Goal: Task Accomplishment & Management: Manage account settings

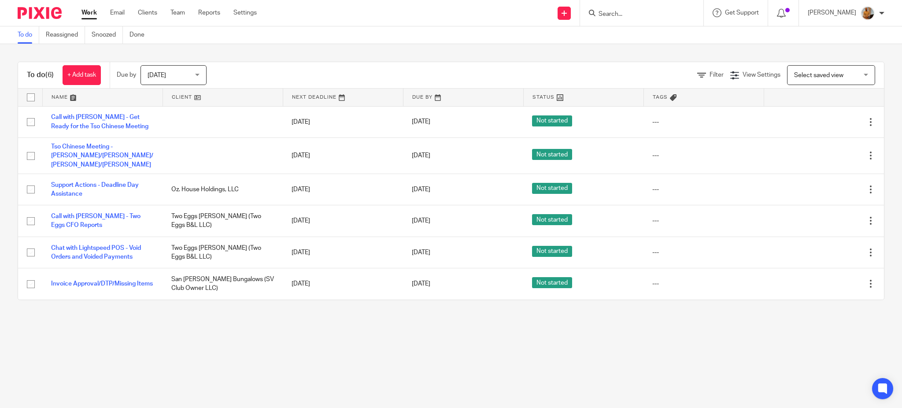
click at [123, 312] on div "To do (6) + Add task Due by Today Today Today Tomorrow This week Next week This…" at bounding box center [451, 181] width 902 height 274
click at [87, 73] on link "+ Add task" at bounding box center [82, 75] width 38 height 20
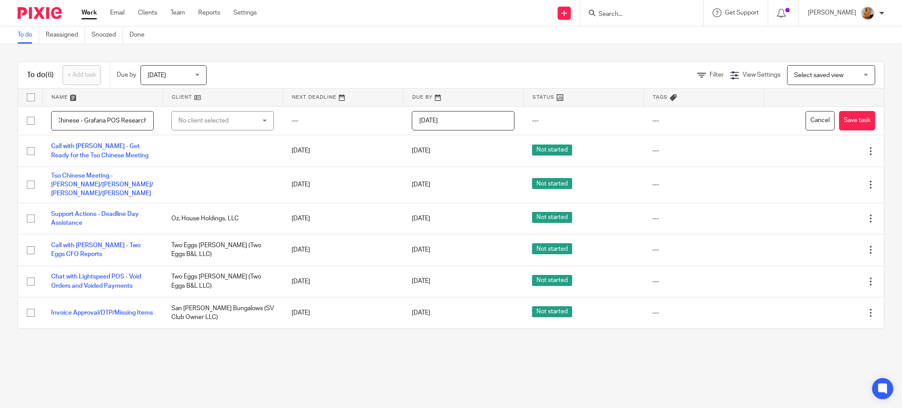
scroll to position [0, 17]
type input "Tso Chinese - Grafana POS Research"
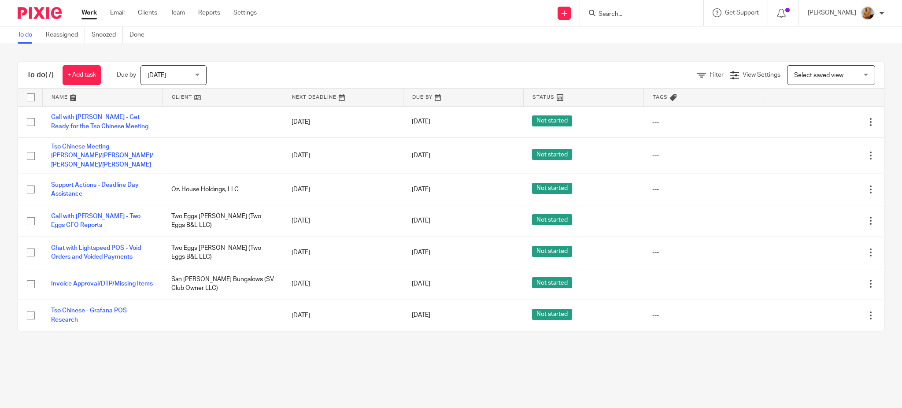
click at [242, 358] on main "To do Reassigned Snoozed Done To do (7) + Add task Due by Today Today Today Tom…" at bounding box center [451, 204] width 902 height 408
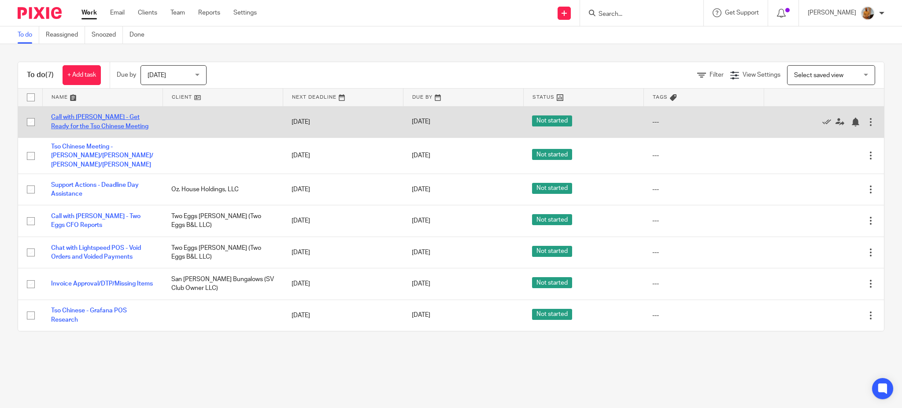
click at [81, 124] on link "Call with Natalia - Get Ready for the Tso Chinese Meeting" at bounding box center [99, 121] width 97 height 15
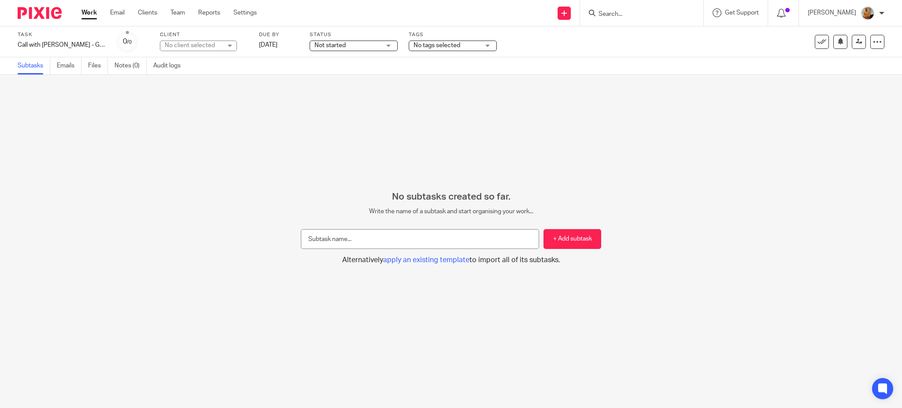
click at [84, 12] on link "Work" at bounding box center [89, 12] width 15 height 9
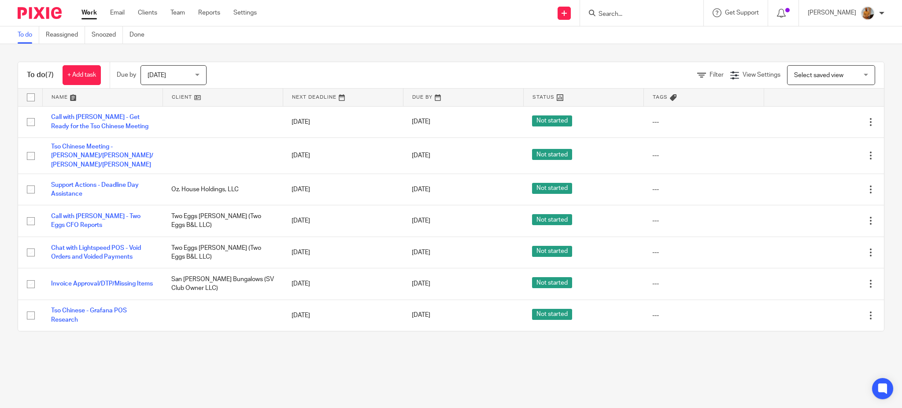
click at [81, 156] on link "Tso Chinese Meeting - [PERSON_NAME]/[PERSON_NAME]/[PERSON_NAME]/[PERSON_NAME]" at bounding box center [102, 156] width 102 height 24
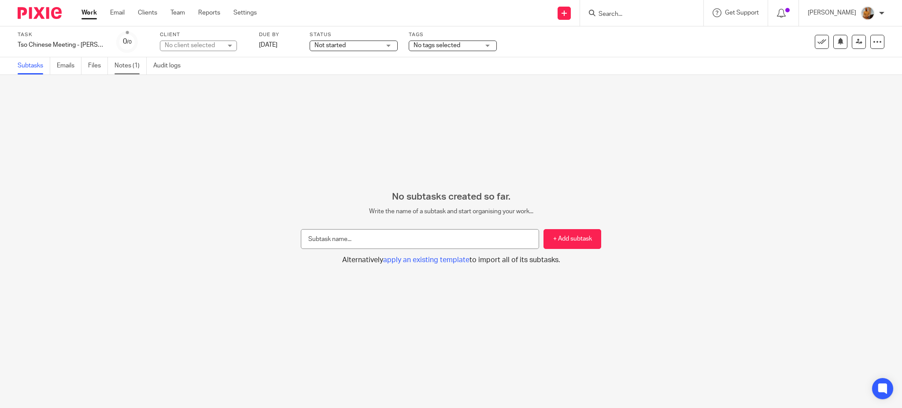
click at [122, 63] on link "Notes (1)" at bounding box center [131, 65] width 32 height 17
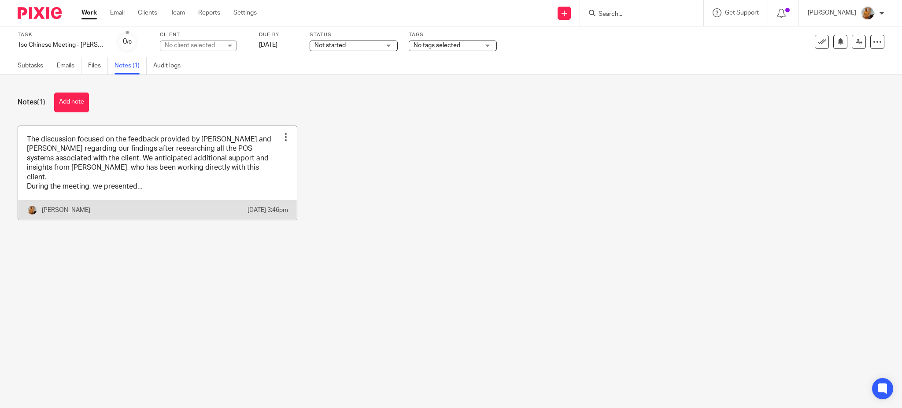
click at [53, 155] on link at bounding box center [157, 173] width 279 height 94
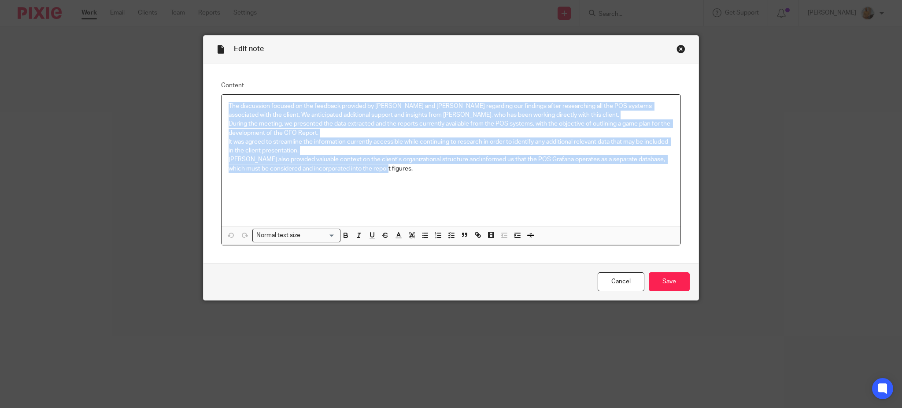
drag, startPoint x: 372, startPoint y: 170, endPoint x: 226, endPoint y: 102, distance: 161.6
click at [226, 102] on div "The discussion focused on the feedback provided by [PERSON_NAME] and [PERSON_NA…" at bounding box center [451, 160] width 459 height 131
copy div "The discussion focused on the feedback provided by Matias and Natalia regarding…"
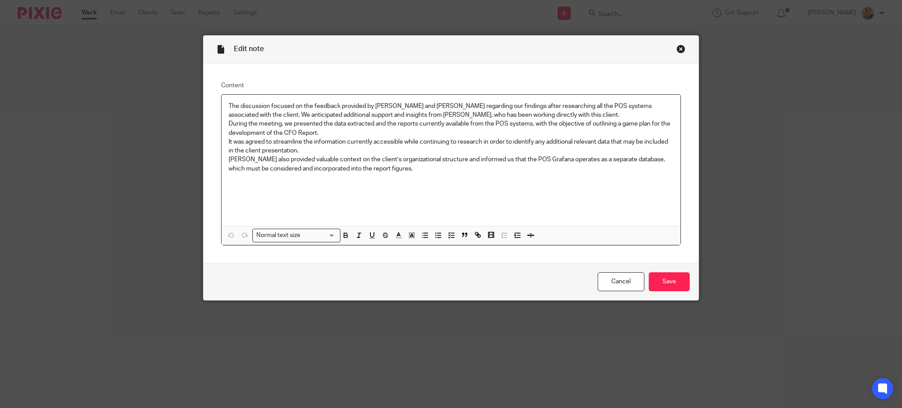
click at [145, 168] on div "Edit note Content The discussion focused on the feedback provided by Matias and…" at bounding box center [451, 204] width 902 height 408
click at [679, 44] on div "Edit note" at bounding box center [451, 50] width 495 height 28
click at [677, 48] on div "Close this dialog window" at bounding box center [681, 48] width 9 height 9
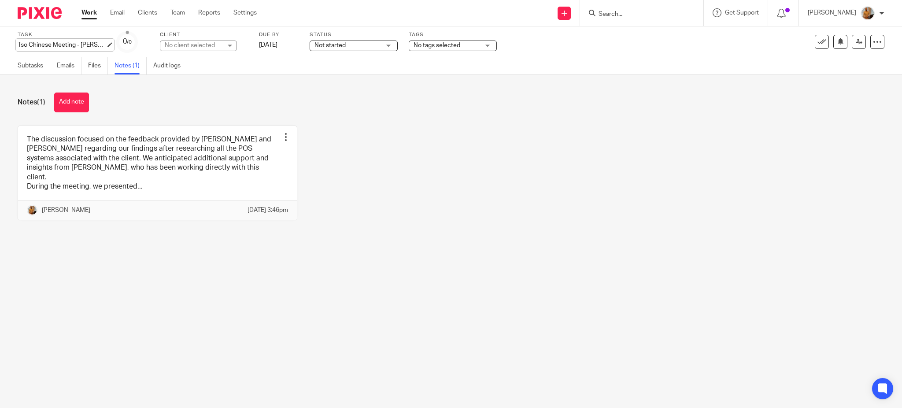
click at [80, 46] on div "Tso Chinese Meeting - [PERSON_NAME]/[PERSON_NAME]/[PERSON_NAME]/[PERSON_NAME] S…" at bounding box center [62, 45] width 88 height 9
click at [87, 12] on link "Work" at bounding box center [89, 12] width 15 height 9
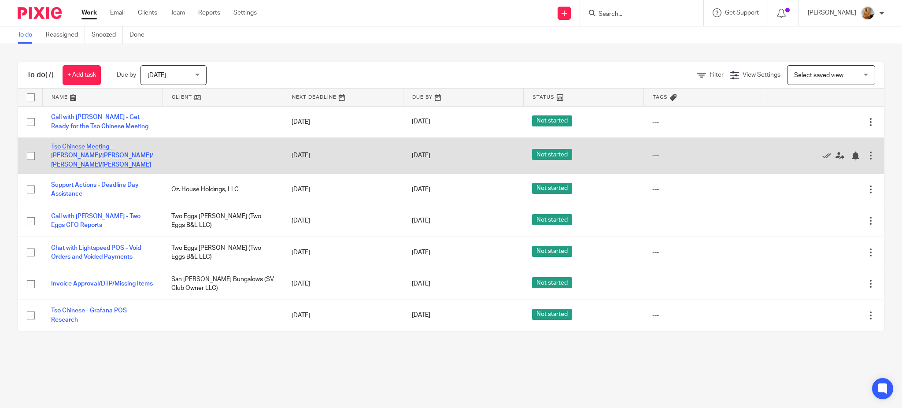
click at [86, 157] on link "Tso Chinese Meeting - [PERSON_NAME]/[PERSON_NAME]/[PERSON_NAME]/[PERSON_NAME]" at bounding box center [102, 156] width 102 height 24
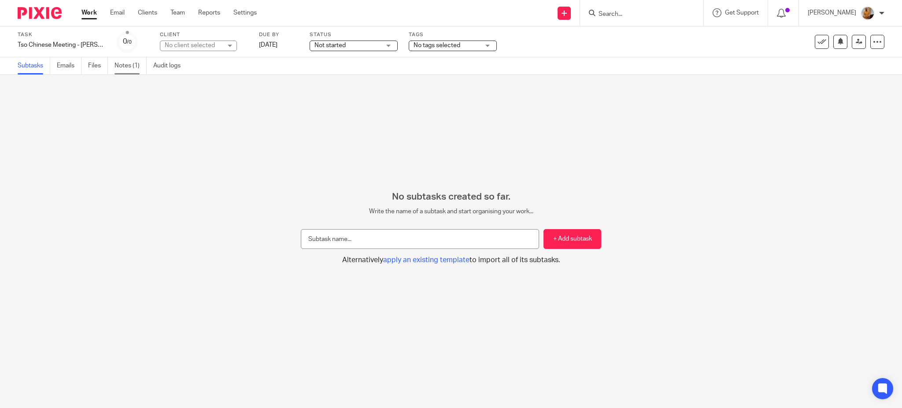
click at [125, 64] on link "Notes (1)" at bounding box center [131, 65] width 32 height 17
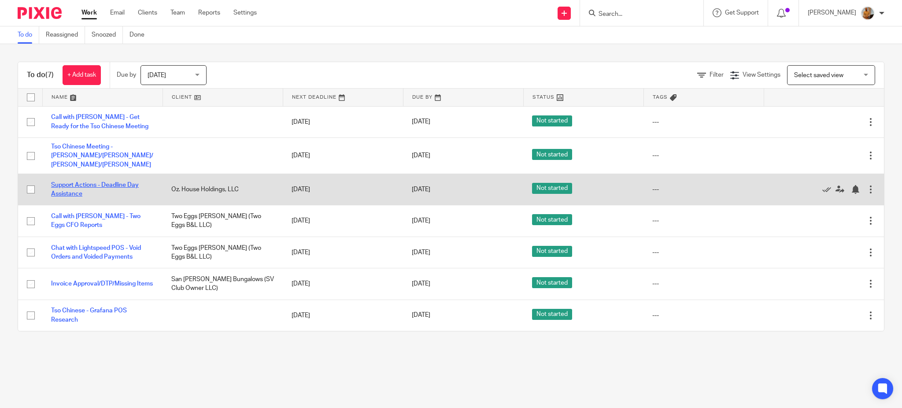
click at [74, 182] on link "Support Actions - Deadline Day Assistance" at bounding box center [95, 189] width 88 height 15
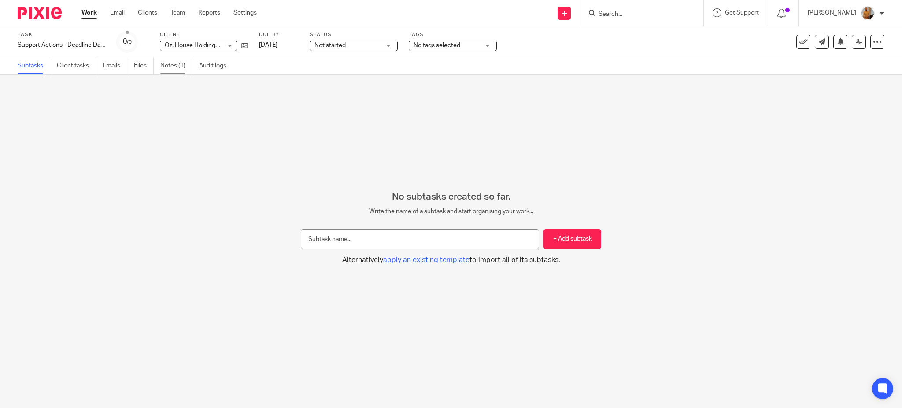
click at [175, 67] on link "Notes (1)" at bounding box center [176, 65] width 32 height 17
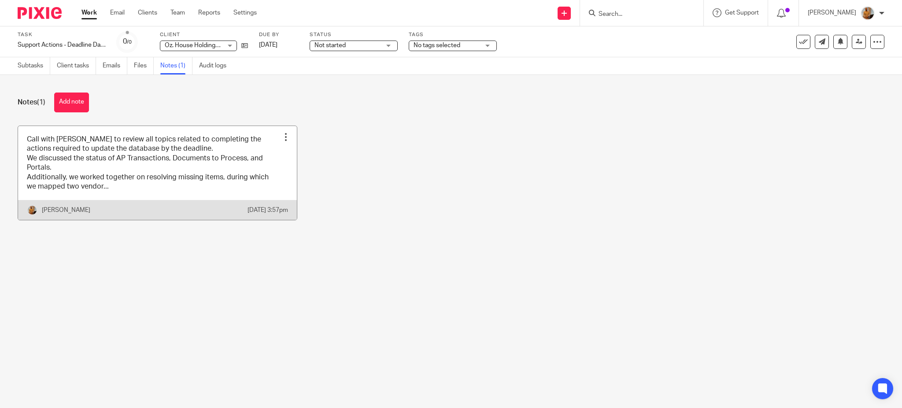
click at [132, 182] on link at bounding box center [157, 173] width 279 height 94
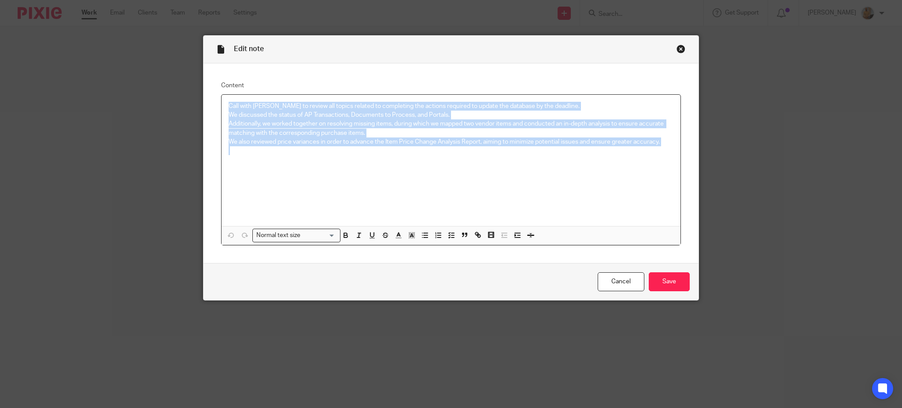
drag, startPoint x: 226, startPoint y: 104, endPoint x: 634, endPoint y: 167, distance: 412.4
click at [634, 167] on div "Call with [PERSON_NAME] to review all topics related to completing the actions …" at bounding box center [451, 160] width 459 height 131
copy div "Call with [PERSON_NAME] to review all topics related to completing the actions …"
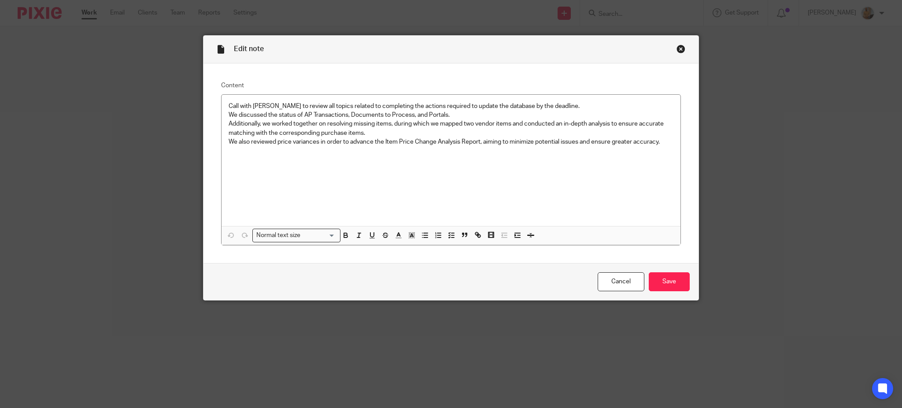
click at [123, 71] on div "Edit note Content Call with [PERSON_NAME] to review all topics related to compl…" at bounding box center [451, 204] width 902 height 408
click at [621, 281] on link "Cancel" at bounding box center [621, 281] width 47 height 19
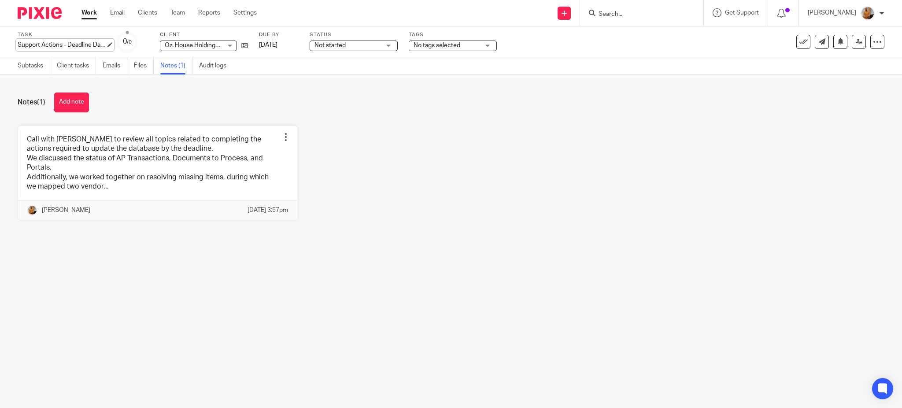
click at [73, 44] on div "Support Actions - Deadline Day Assistance Save Support Actions - Deadline Day A…" at bounding box center [62, 45] width 88 height 9
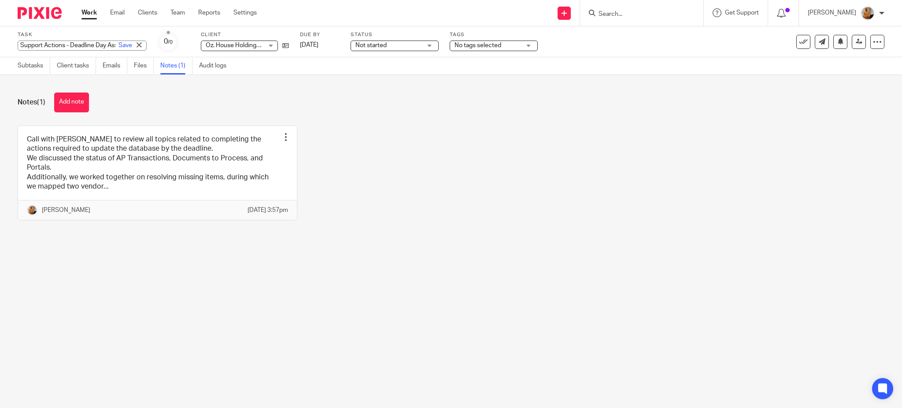
click at [73, 44] on input "Support Actions - Deadline Day Assistance" at bounding box center [82, 46] width 129 height 10
click at [89, 10] on link "Work" at bounding box center [89, 12] width 15 height 9
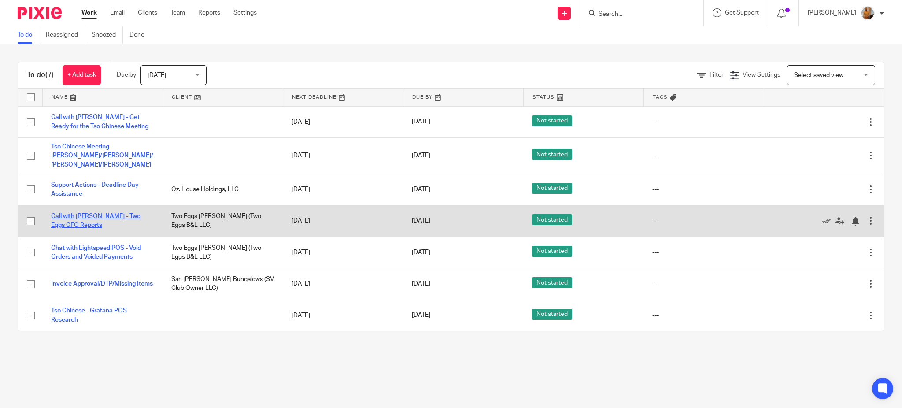
click at [67, 213] on link "Call with [PERSON_NAME] - Two Eggs CFO Reports" at bounding box center [95, 220] width 89 height 15
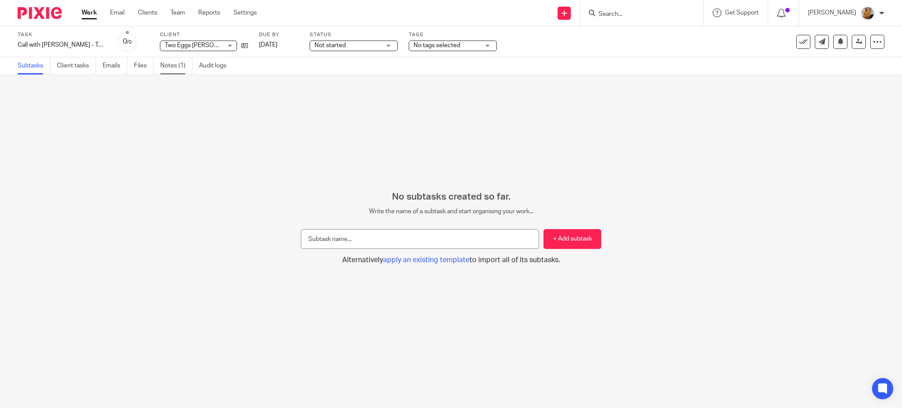
click at [175, 66] on link "Notes (1)" at bounding box center [176, 65] width 32 height 17
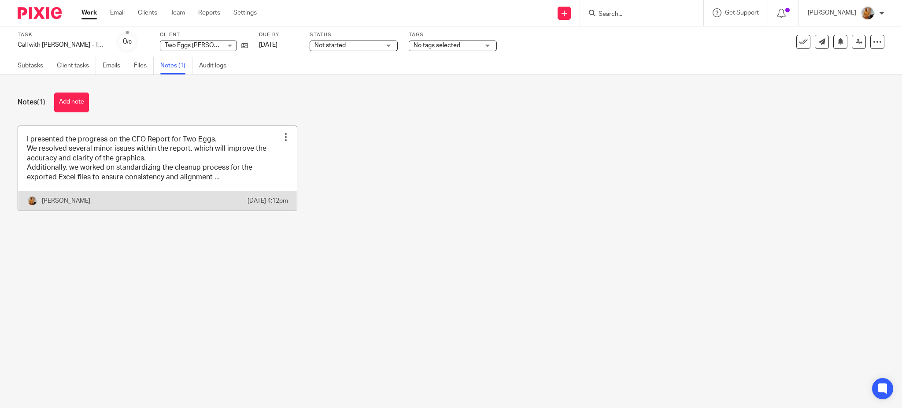
click at [200, 188] on link at bounding box center [157, 168] width 279 height 85
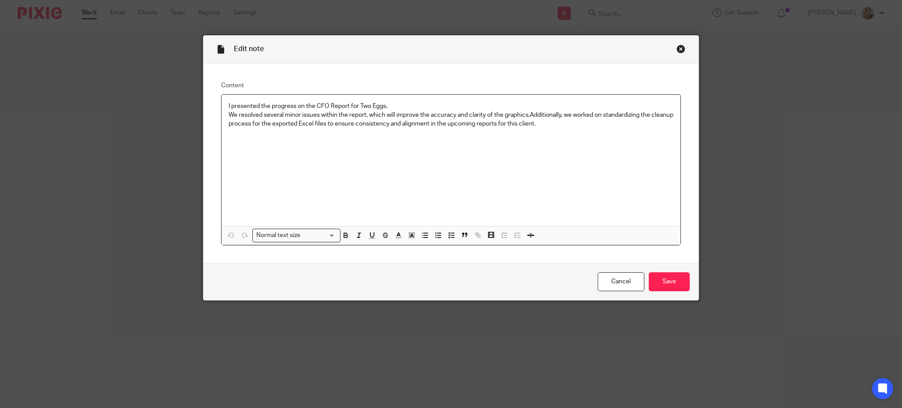
click at [521, 116] on p "I presented the progress on the CFO Report for Two Eggs. We resolved several mi…" at bounding box center [451, 115] width 445 height 27
click at [0, 0] on div "graphics." at bounding box center [0, 0] width 0 height 0
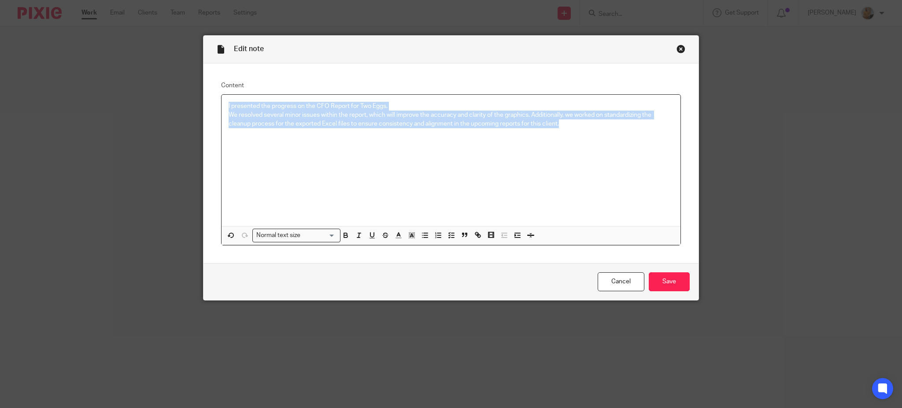
drag, startPoint x: 561, startPoint y: 124, endPoint x: 210, endPoint y: 77, distance: 354.2
click at [210, 77] on div "Content I presented the progress on the CFO Report for Two Eggs. We resolved se…" at bounding box center [451, 163] width 495 height 200
copy p "I presented the progress on the CFO Report for Two Eggs. We resolved several mi…"
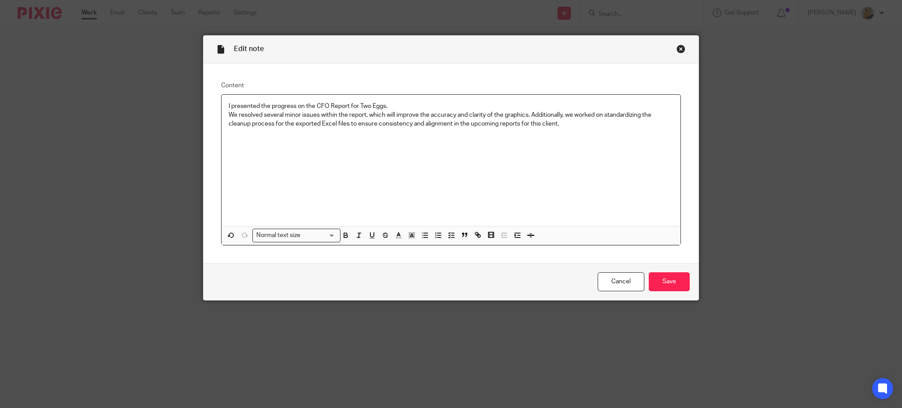
click at [86, 90] on div "Edit note Content I presented the progress on the CFO Report for Two Eggs. We r…" at bounding box center [451, 204] width 902 height 408
click at [606, 281] on link "Cancel" at bounding box center [621, 281] width 47 height 19
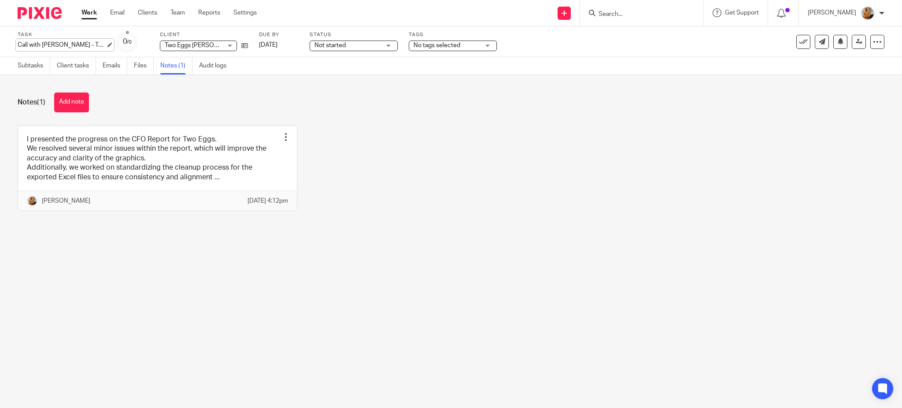
click at [75, 41] on div "Call with [PERSON_NAME] - Two Eggs CFO Reports Save Call with [PERSON_NAME] - T…" at bounding box center [62, 45] width 88 height 9
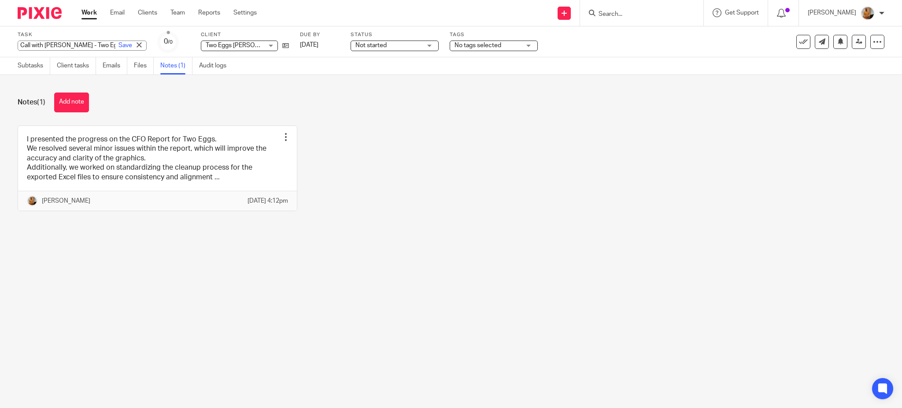
click at [96, 13] on link "Work" at bounding box center [89, 12] width 15 height 9
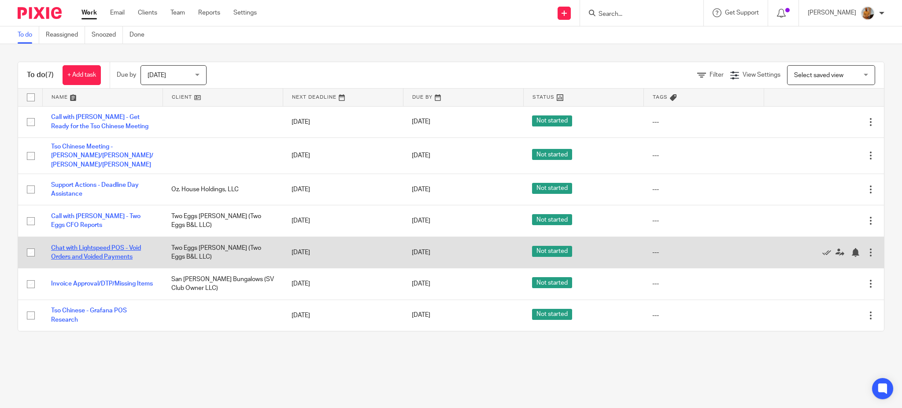
click at [67, 250] on link "Chat with Lightspeed POS - Void Orders and Voided Payments" at bounding box center [96, 252] width 90 height 15
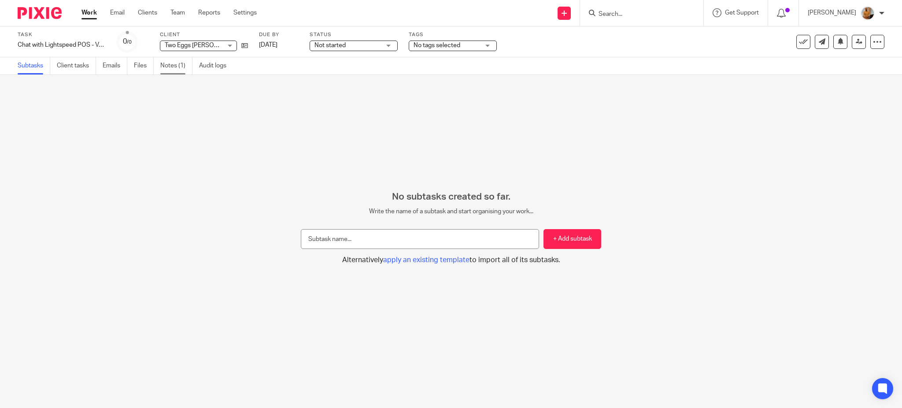
click at [173, 64] on link "Notes (1)" at bounding box center [176, 65] width 32 height 17
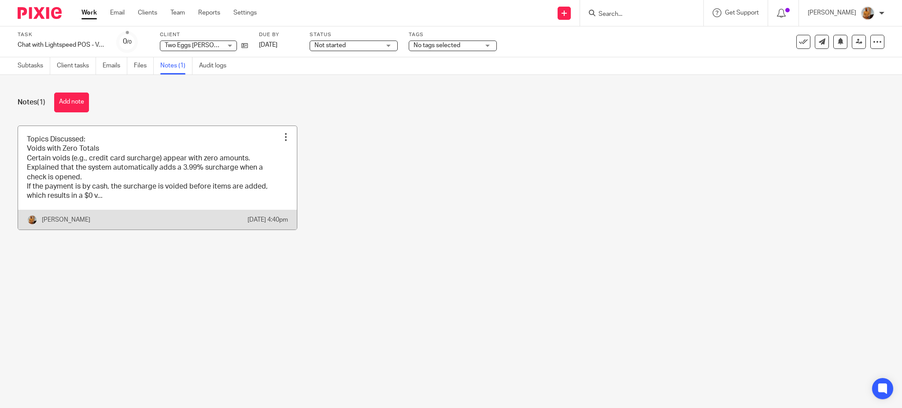
click at [160, 184] on link at bounding box center [157, 178] width 279 height 104
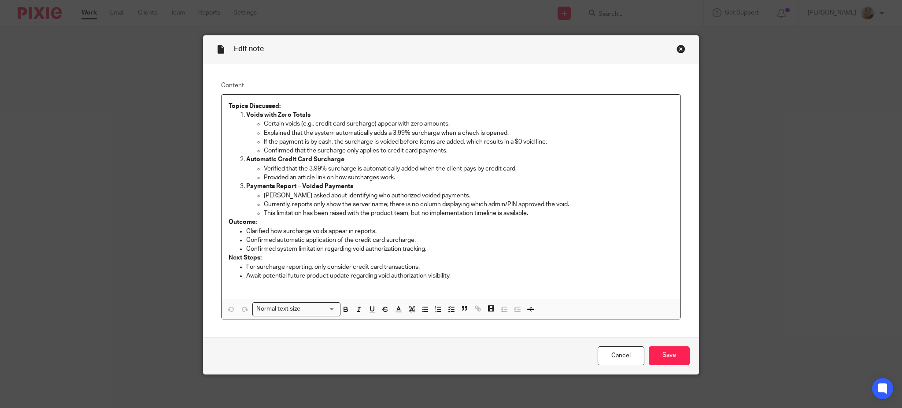
scroll to position [1, 0]
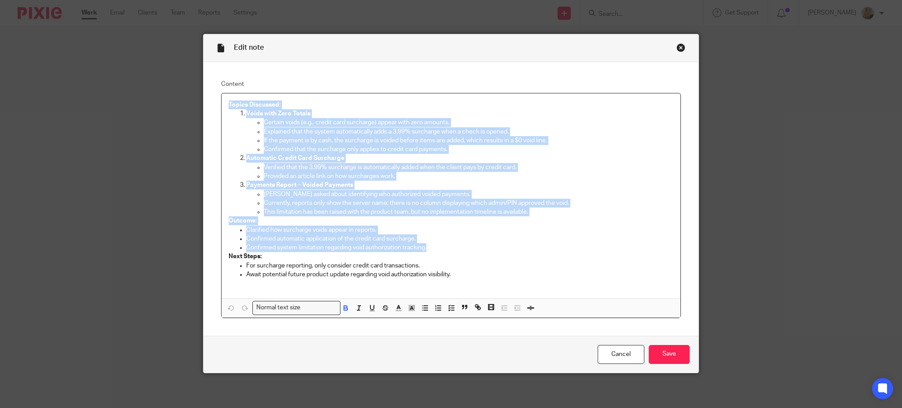
drag, startPoint x: 427, startPoint y: 248, endPoint x: 185, endPoint y: 96, distance: 285.4
click at [185, 96] on div "Edit note Content Topics Discussed: Voids with Zero Totals Certain voids (e.g.,…" at bounding box center [451, 204] width 902 height 408
copy div "Topics Discussed: Voids with Zero Totals Certain voids (e.g., credit card surch…"
click at [617, 348] on link "Cancel" at bounding box center [621, 354] width 47 height 19
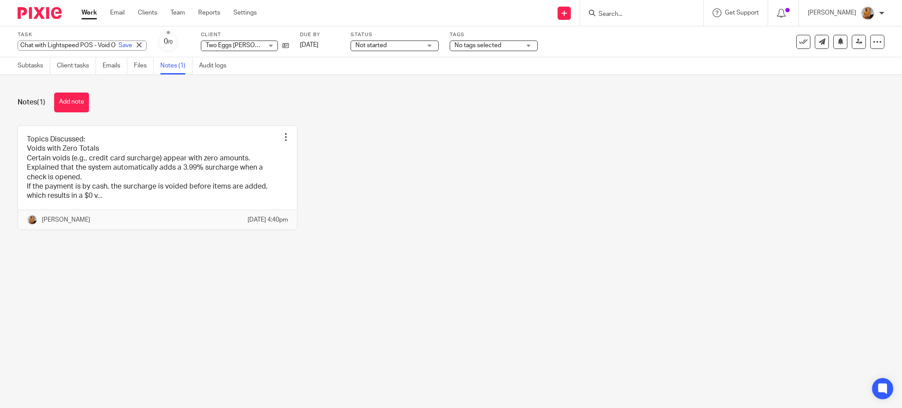
click at [93, 45] on div "Chat with Lightspeed POS - Void Orders and Voided Payments Save Chat with Light…" at bounding box center [82, 46] width 129 height 10
click at [94, 11] on link "Work" at bounding box center [89, 12] width 15 height 9
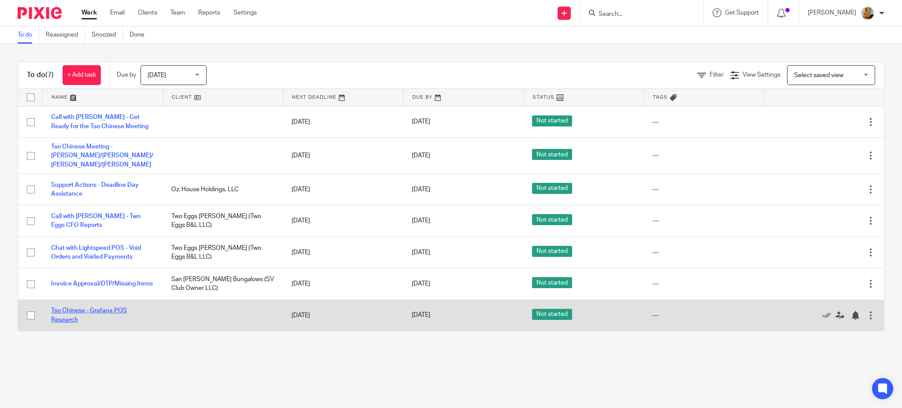
click at [66, 308] on link "Tso Chinese - Grafana POS Research" at bounding box center [89, 315] width 76 height 15
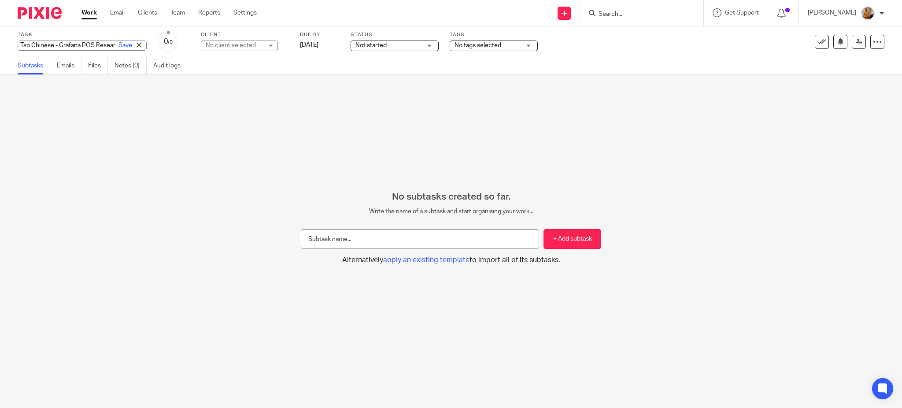
click at [72, 45] on div "Tso Chinese - Grafana POS Research Save Tso Chinese - Grafana POS Research" at bounding box center [82, 46] width 129 height 10
